Goal: Register for event/course

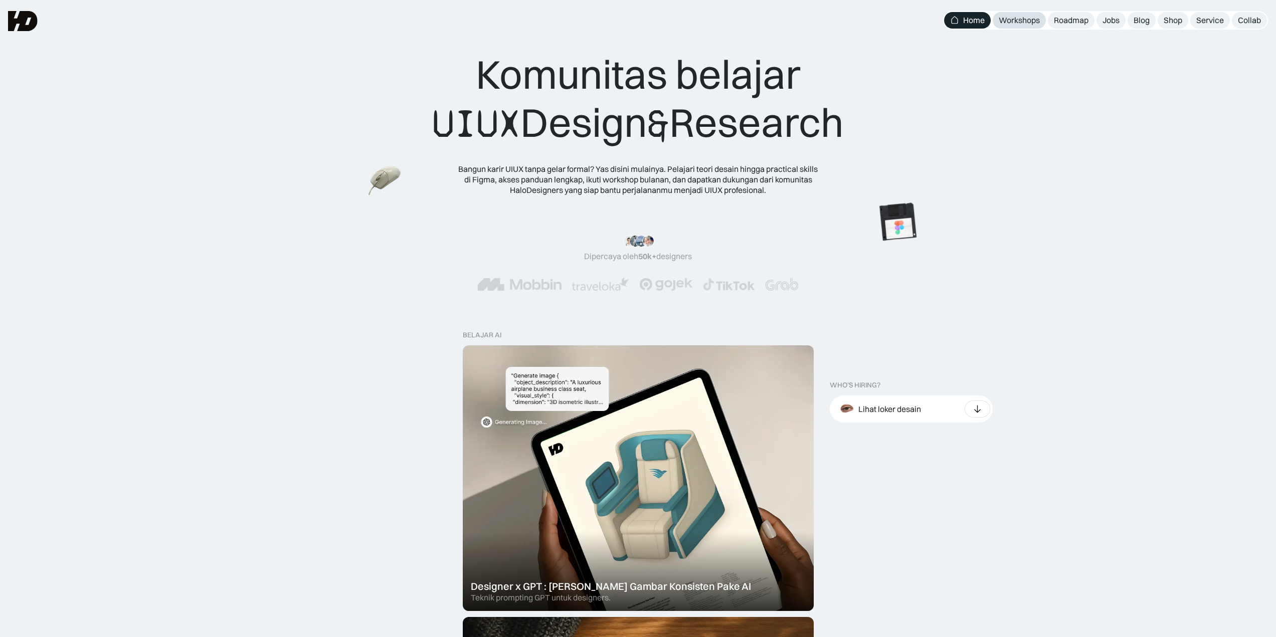
click at [1028, 24] on div "Workshops" at bounding box center [1018, 20] width 41 height 11
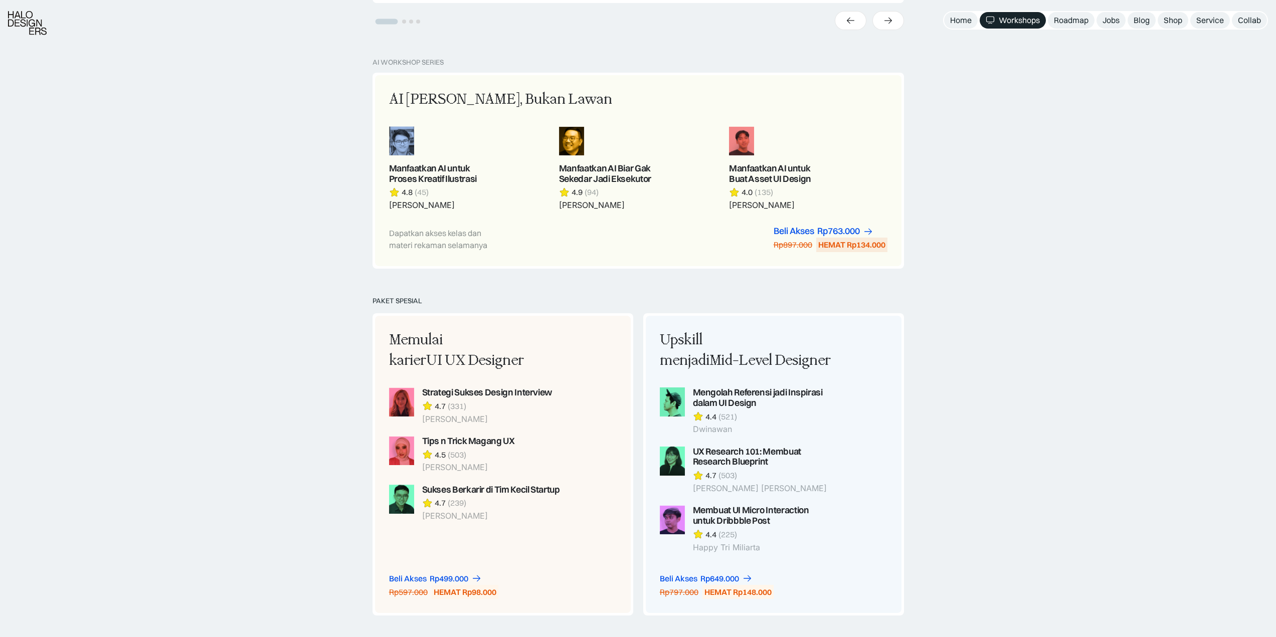
scroll to position [702, 0]
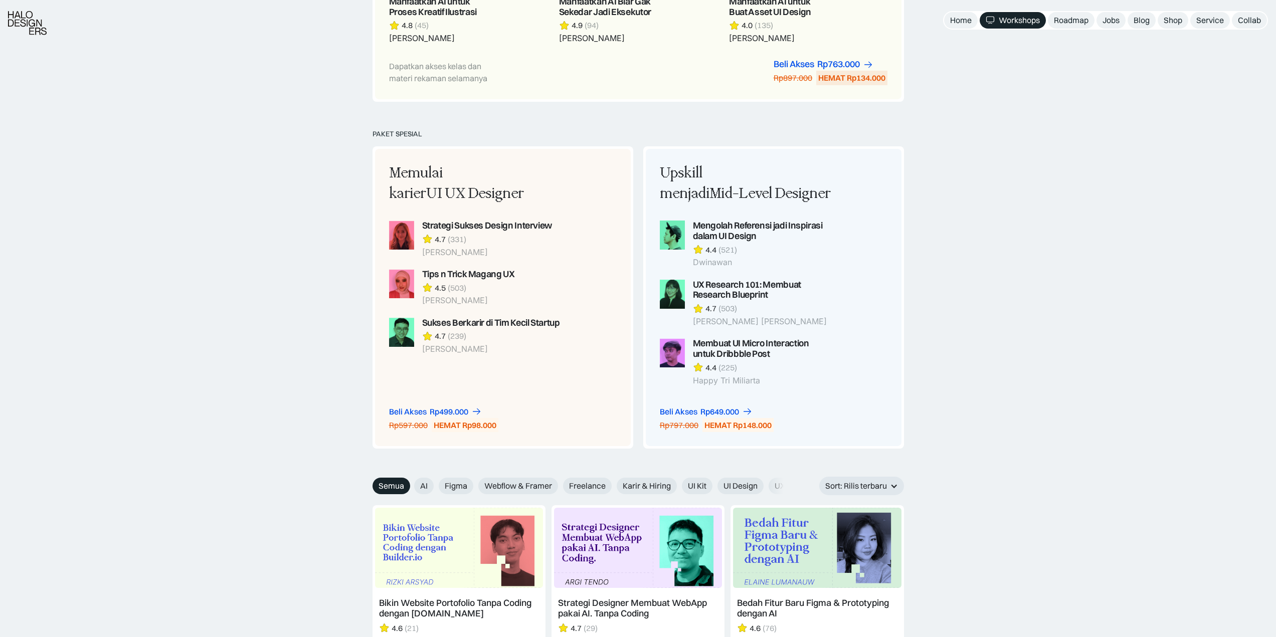
click at [1026, 156] on div "PAKET SPESIAL Memulai karier UI UX Designer Strategi Sukses Design Interview 4.…" at bounding box center [638, 303] width 1276 height 347
click at [1026, 155] on div "PAKET SPESIAL Memulai karier UI UX Designer Strategi Sukses Design Interview 4.…" at bounding box center [638, 303] width 1276 height 347
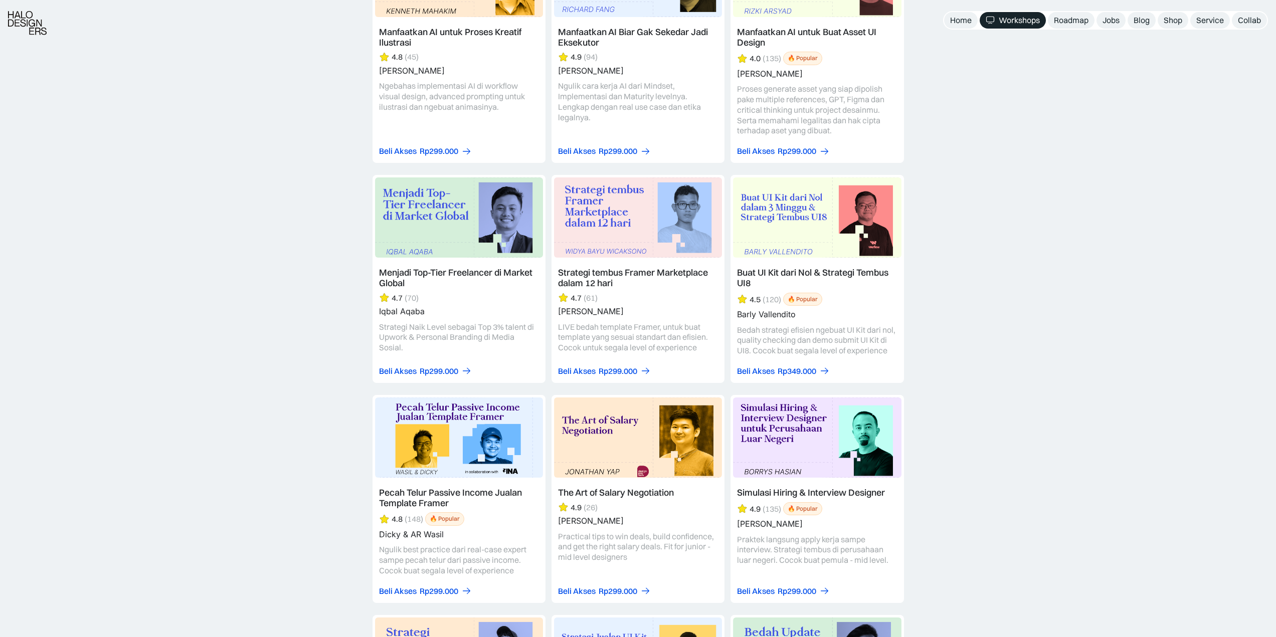
scroll to position [1504, 0]
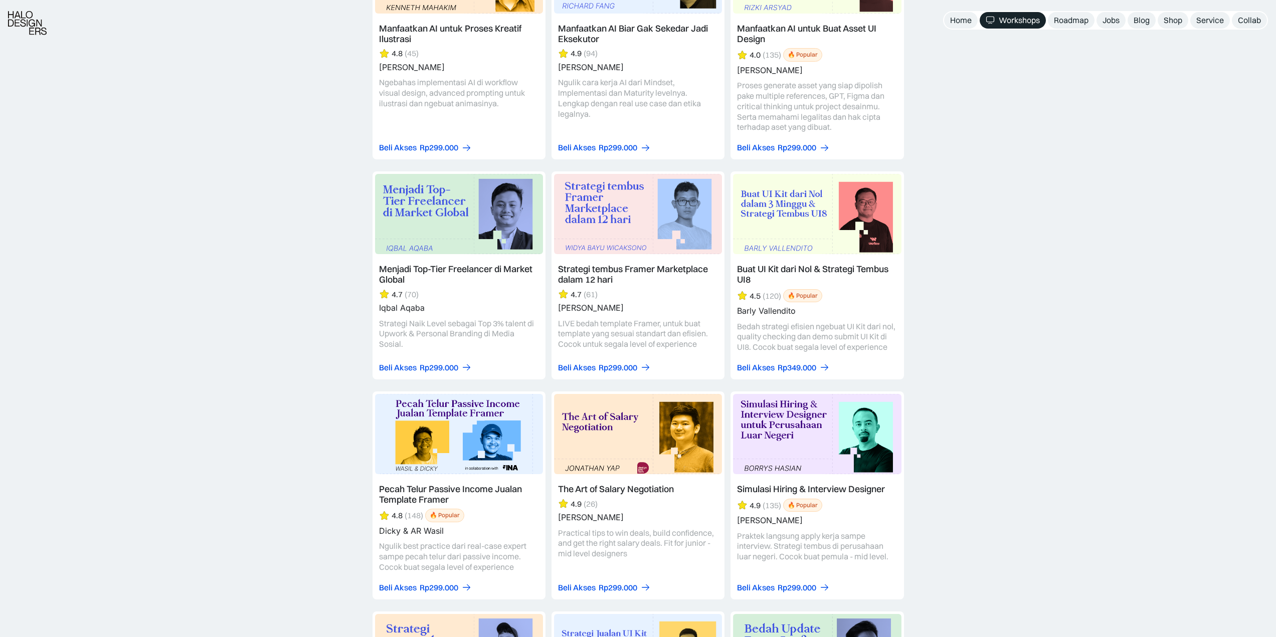
click at [616, 227] on link at bounding box center [637, 275] width 173 height 208
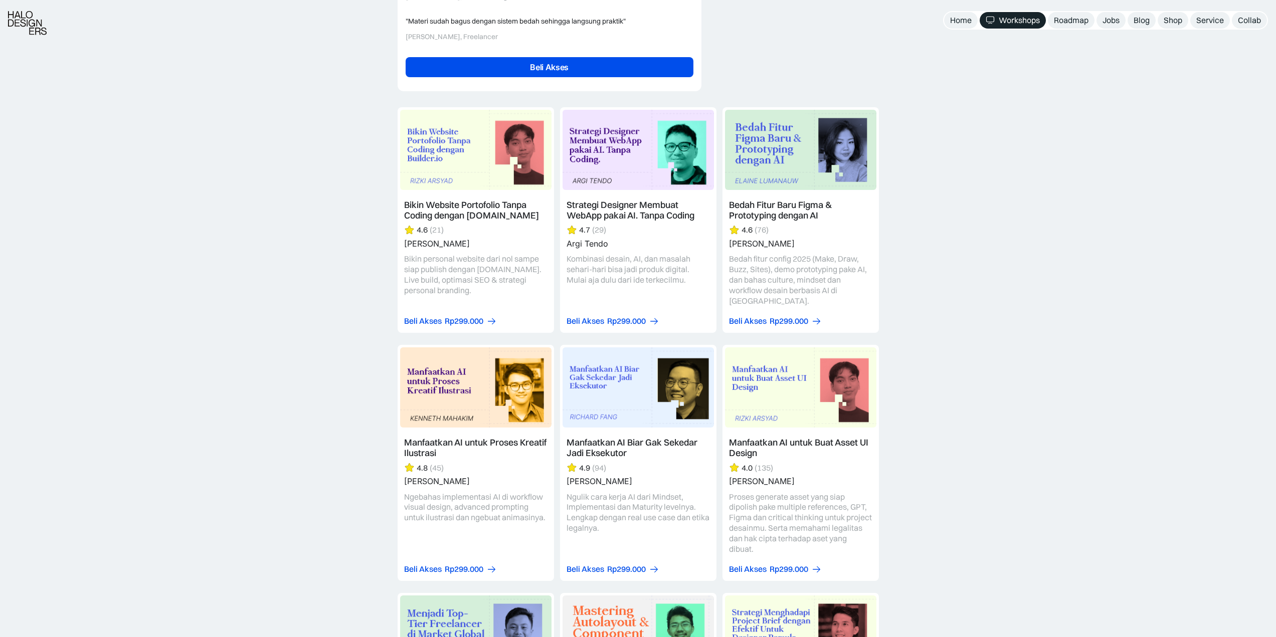
scroll to position [2556, 0]
